Goal: Navigation & Orientation: Find specific page/section

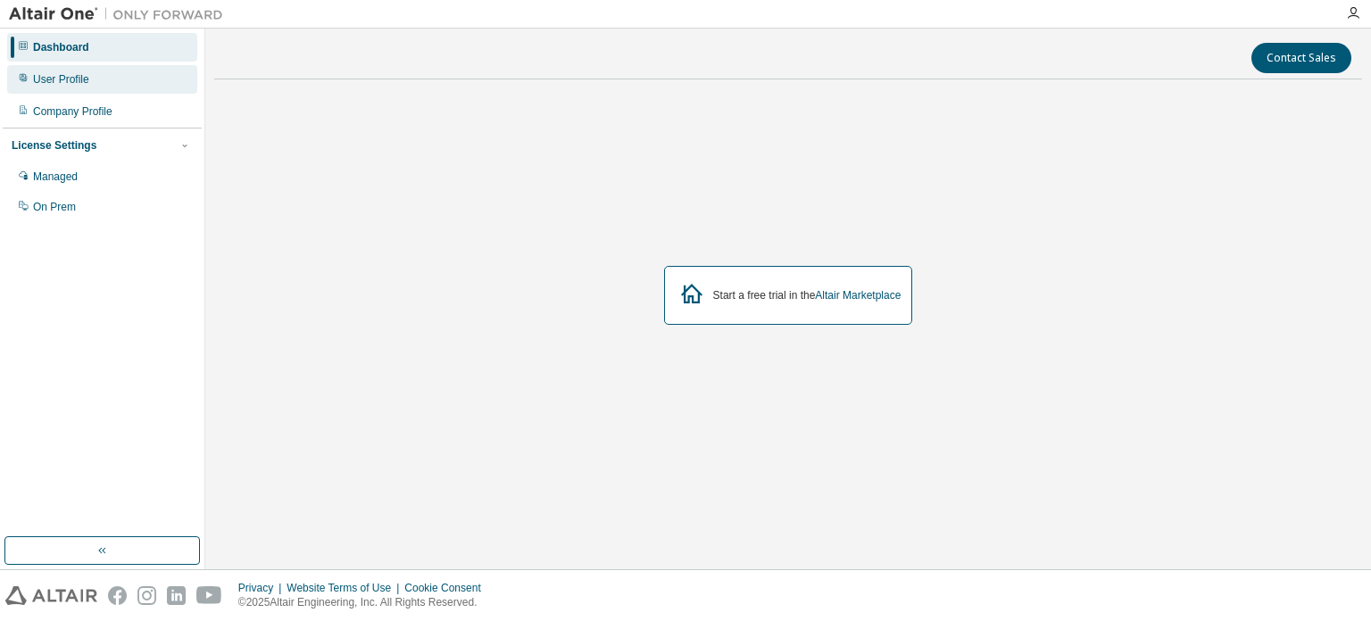
click at [78, 93] on div "User Profile" at bounding box center [102, 79] width 190 height 29
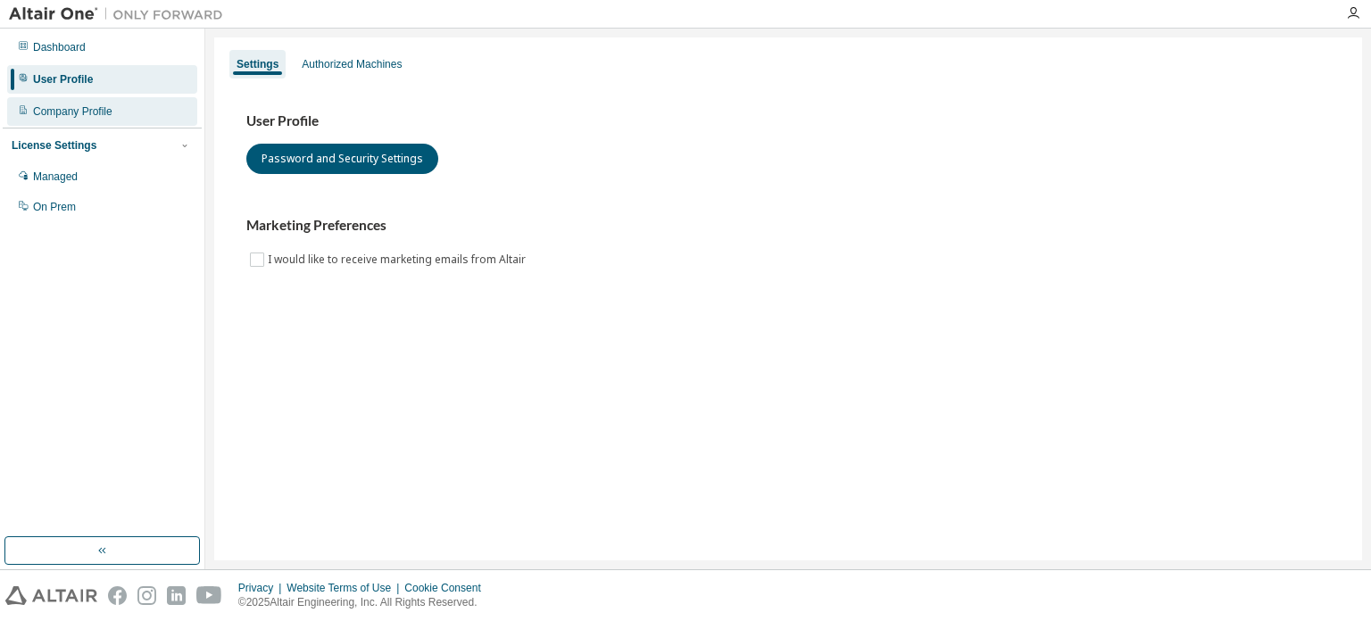
click at [91, 112] on div "Company Profile" at bounding box center [72, 111] width 79 height 14
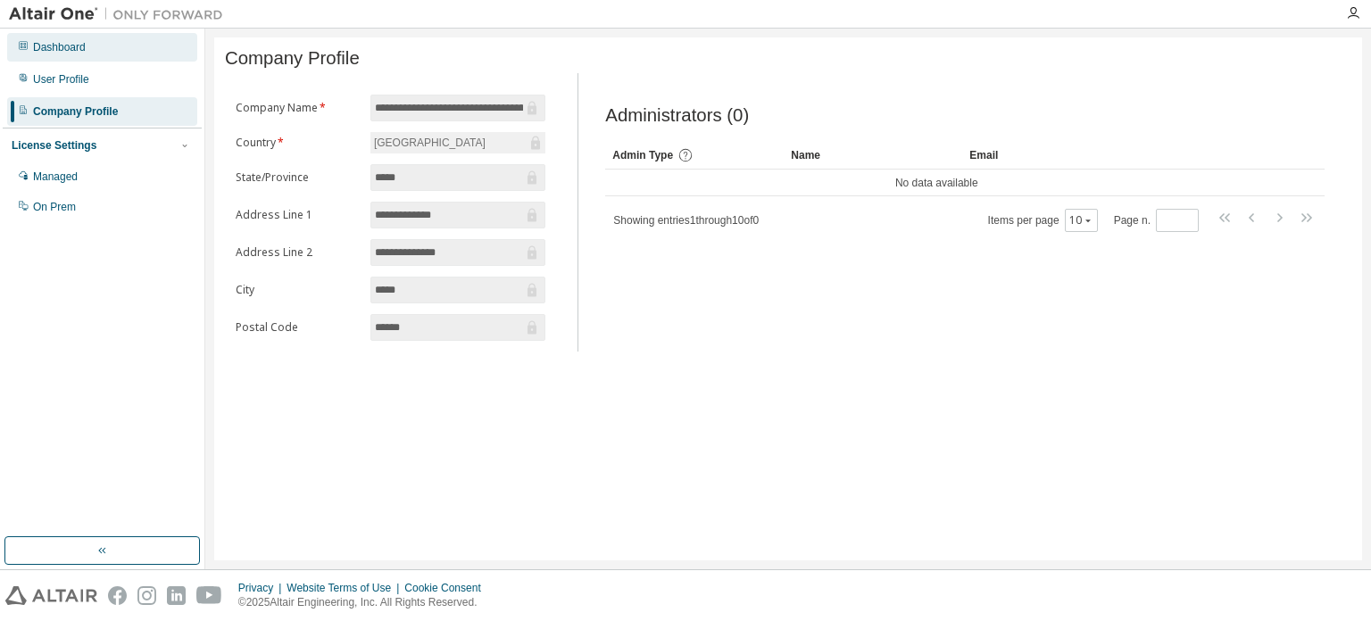
click at [117, 44] on div "Dashboard" at bounding box center [102, 47] width 190 height 29
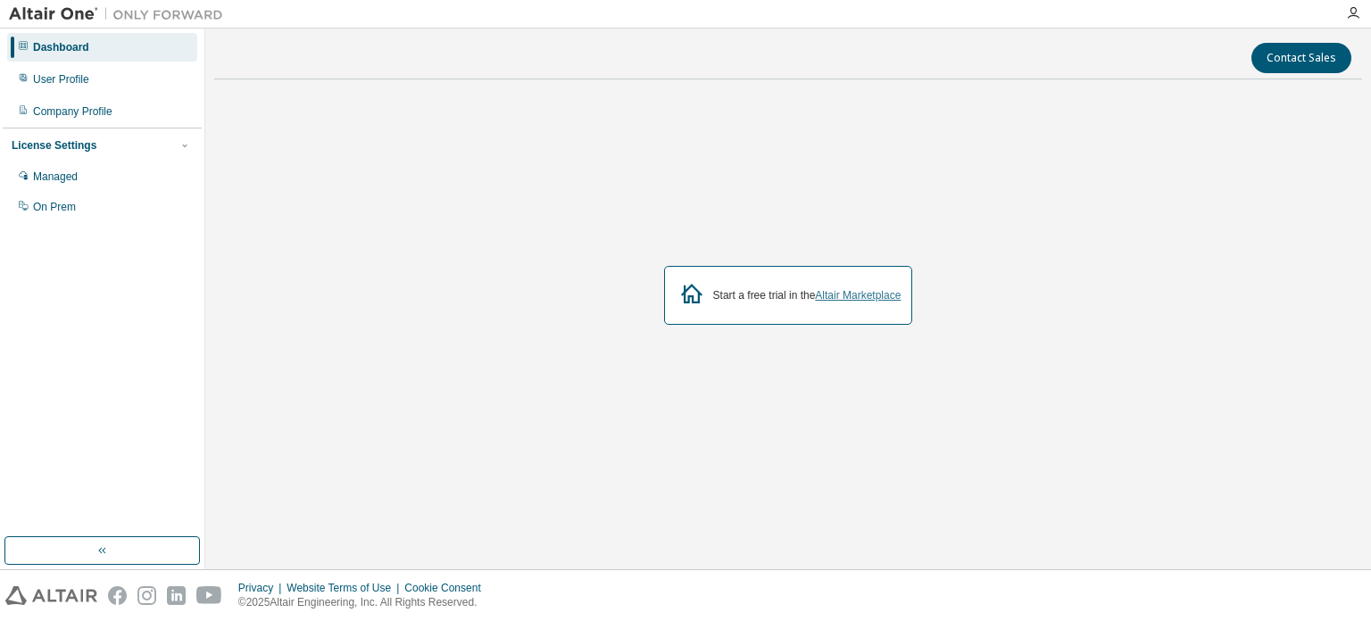
click at [867, 295] on link "Altair Marketplace" at bounding box center [858, 295] width 86 height 12
